Goal: Task Accomplishment & Management: Manage account settings

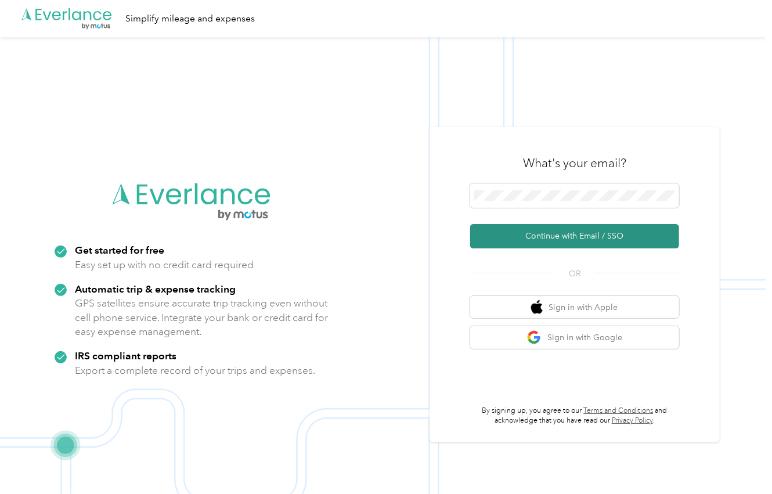
click at [525, 239] on button "Continue with Email / SSO" at bounding box center [574, 236] width 209 height 24
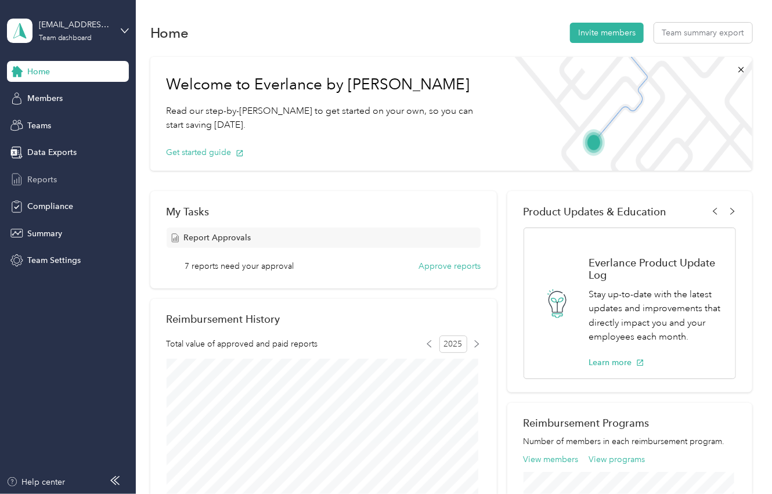
click at [39, 179] on span "Reports" at bounding box center [42, 180] width 30 height 12
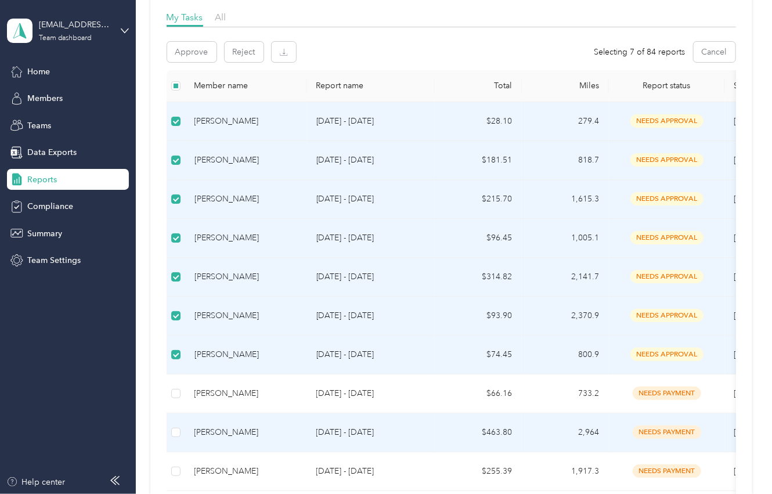
scroll to position [116, 0]
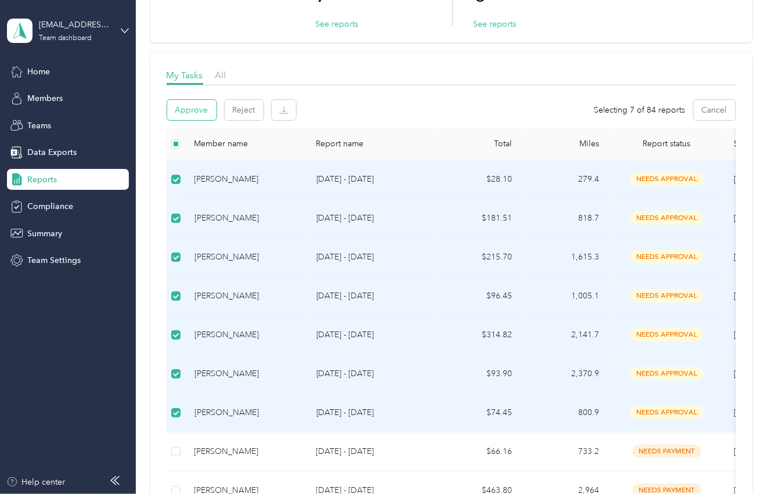
click at [195, 111] on button "Approve" at bounding box center [191, 110] width 49 height 20
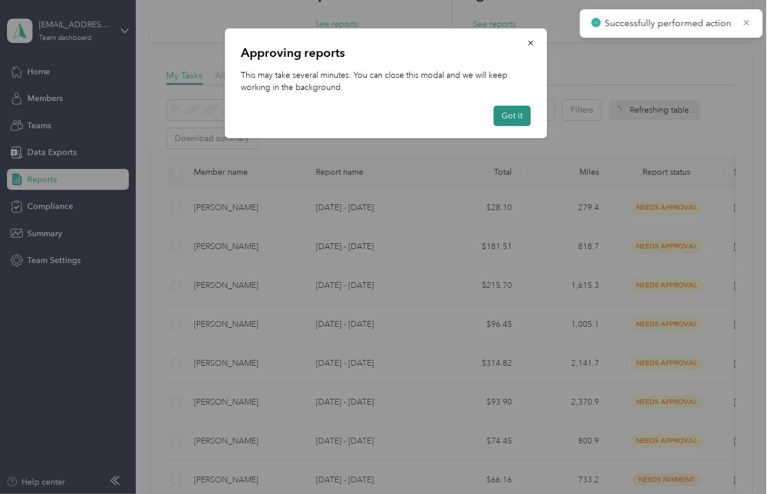
click at [508, 116] on button "Got it" at bounding box center [512, 116] width 37 height 20
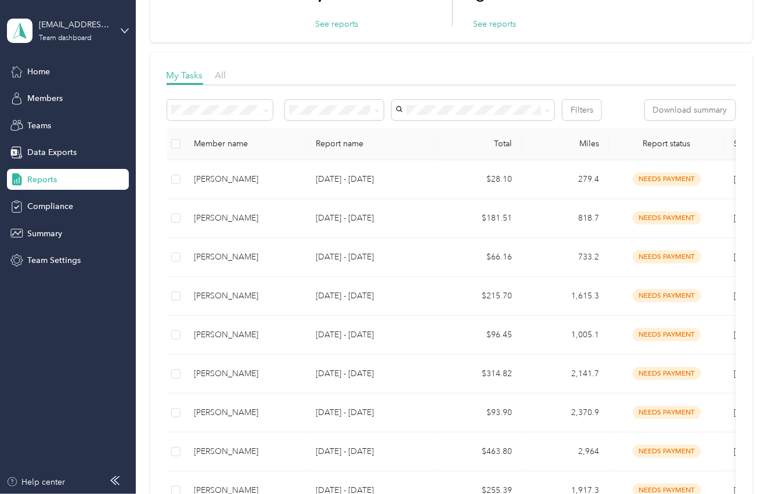
click at [71, 383] on aside "[EMAIL_ADDRESS][PERSON_NAME][DOMAIN_NAME] Team dashboard Home Members Teams Dat…" at bounding box center [68, 247] width 136 height 494
